Goal: Find specific page/section: Find specific page/section

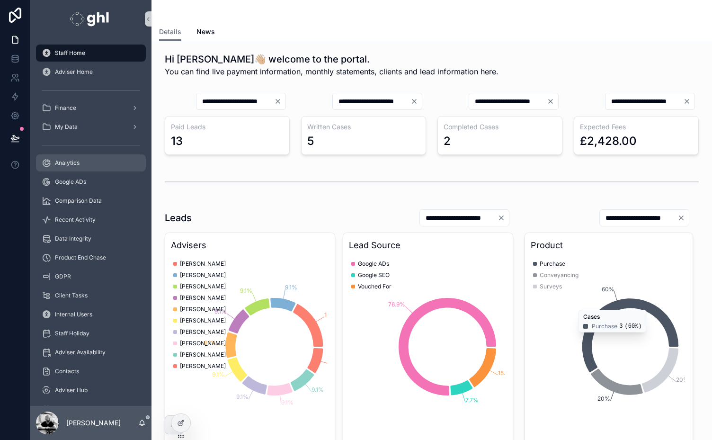
click at [59, 161] on span "Analytics" at bounding box center [67, 163] width 25 height 8
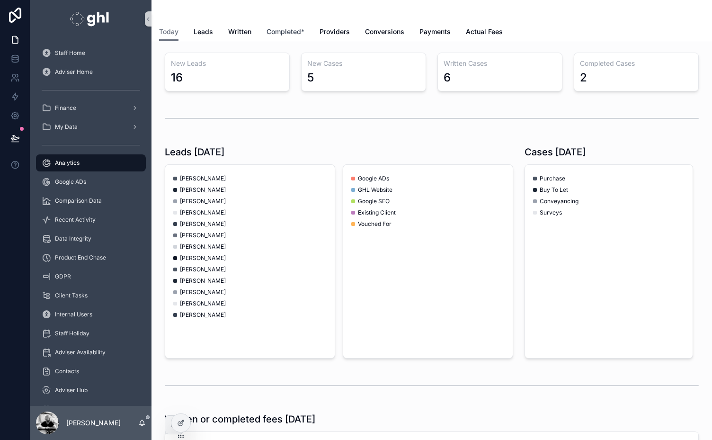
click at [292, 29] on span "Completed*" at bounding box center [285, 31] width 38 height 9
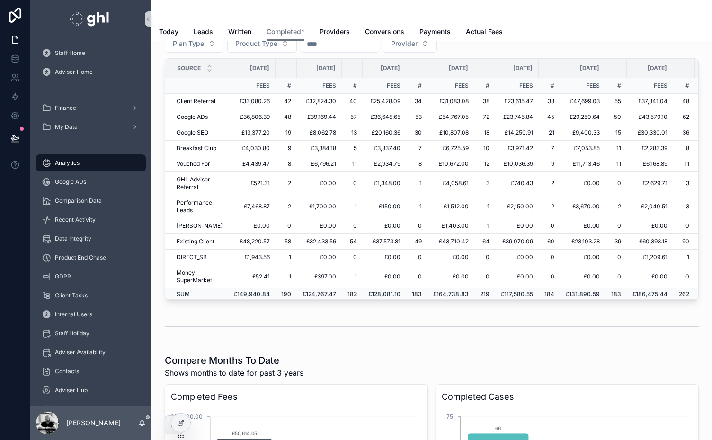
scroll to position [1135, 0]
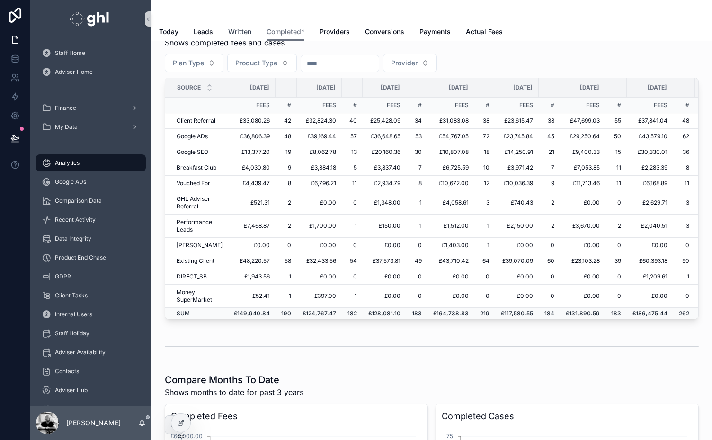
click at [238, 27] on span "Written" at bounding box center [239, 31] width 23 height 9
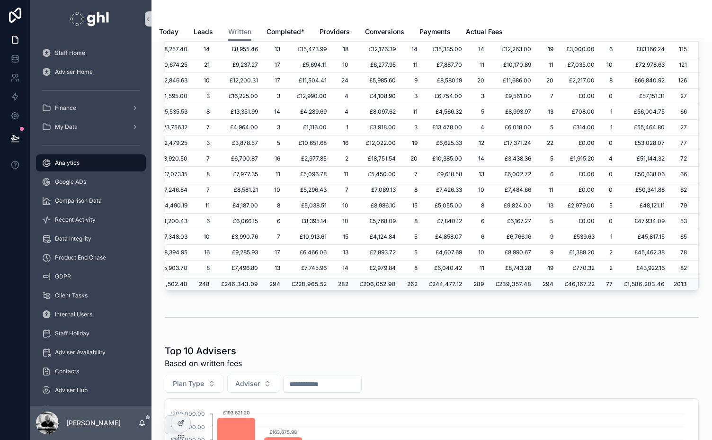
scroll to position [157, 0]
